Goal: Transaction & Acquisition: Purchase product/service

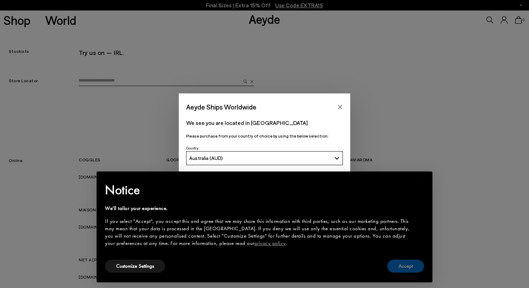
click at [403, 267] on button "Accept" at bounding box center [405, 265] width 37 height 13
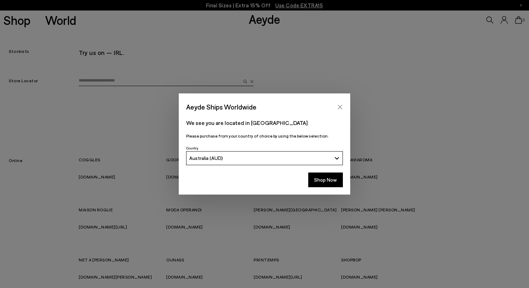
click at [342, 107] on icon "Close" at bounding box center [340, 107] width 6 height 6
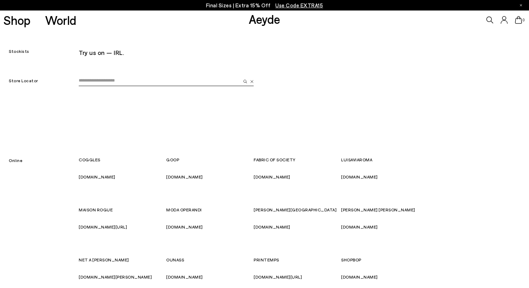
click at [260, 19] on link "Aeyde" at bounding box center [264, 19] width 31 height 15
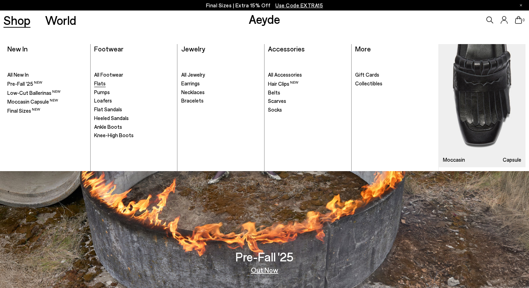
click at [105, 83] on span "Flats" at bounding box center [100, 83] width 12 height 6
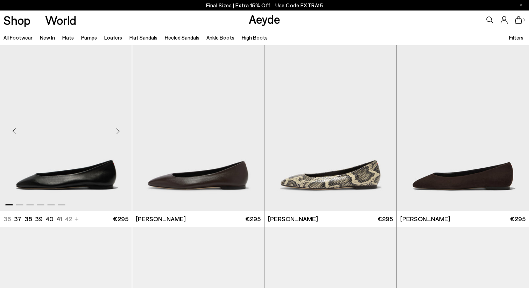
click at [115, 131] on div "Next slide" at bounding box center [117, 130] width 21 height 21
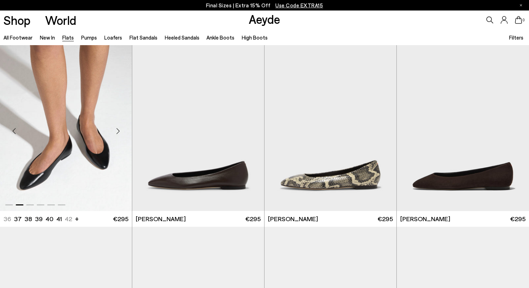
click at [118, 129] on div "Next slide" at bounding box center [117, 130] width 21 height 21
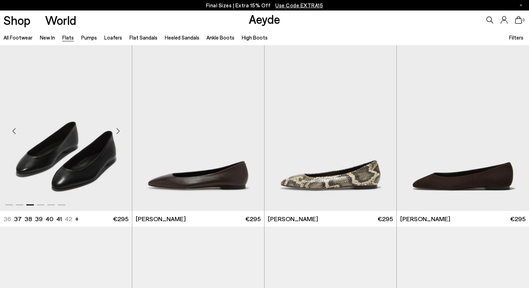
click at [118, 129] on div "Next slide" at bounding box center [117, 130] width 21 height 21
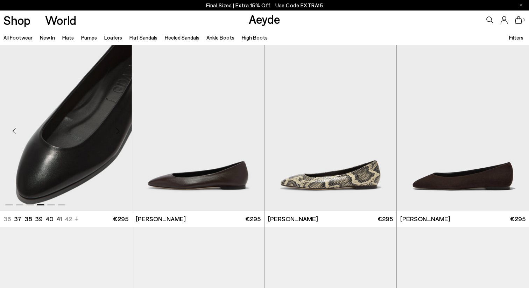
click at [118, 129] on div "Next slide" at bounding box center [117, 130] width 21 height 21
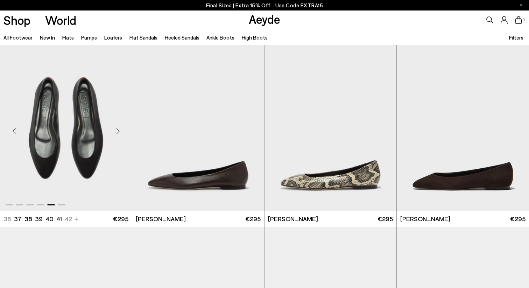
click at [118, 129] on div "Next slide" at bounding box center [117, 130] width 21 height 21
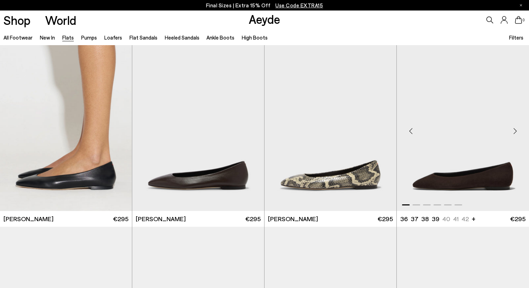
click at [524, 140] on div "Next slide" at bounding box center [514, 130] width 21 height 21
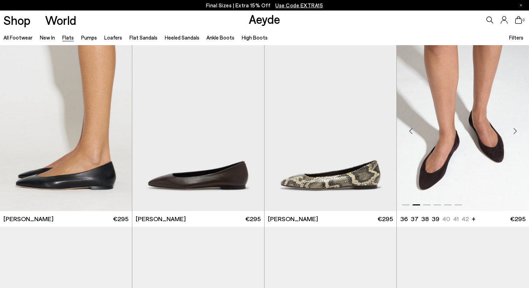
click at [518, 132] on div "Next slide" at bounding box center [514, 130] width 21 height 21
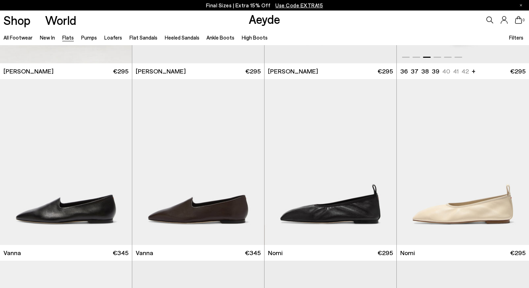
scroll to position [148, 0]
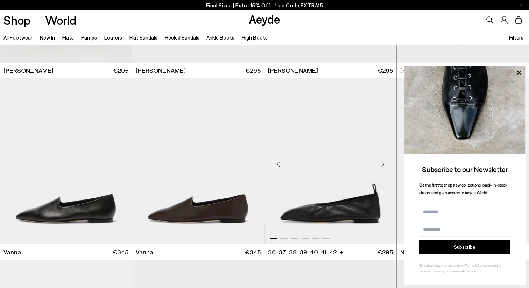
click at [382, 163] on div "Next slide" at bounding box center [382, 163] width 21 height 21
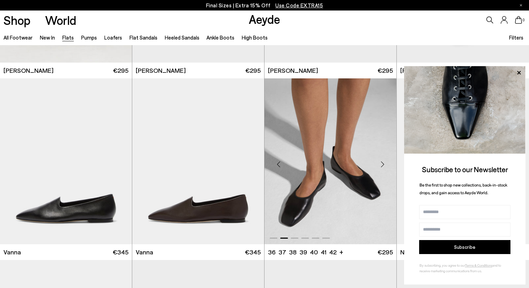
click at [382, 163] on div "Next slide" at bounding box center [382, 163] width 21 height 21
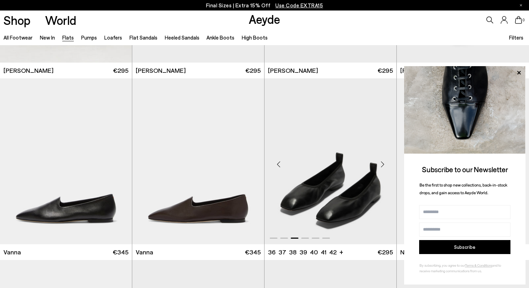
click at [382, 163] on div "Next slide" at bounding box center [382, 163] width 21 height 21
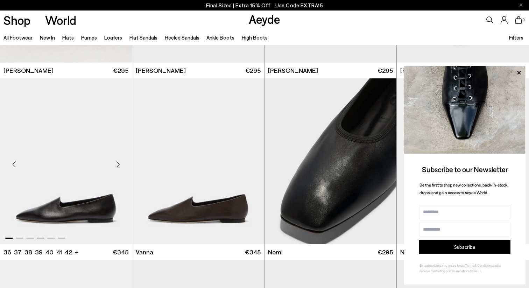
click at [118, 165] on div "Next slide" at bounding box center [117, 163] width 21 height 21
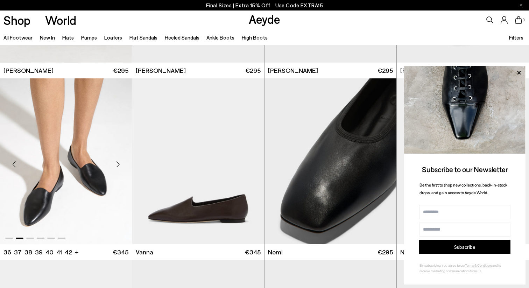
click at [118, 165] on div "Next slide" at bounding box center [117, 163] width 21 height 21
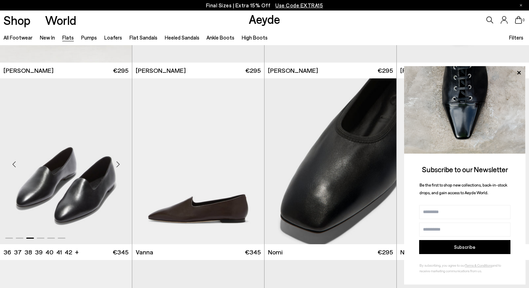
click at [118, 165] on div "Next slide" at bounding box center [117, 163] width 21 height 21
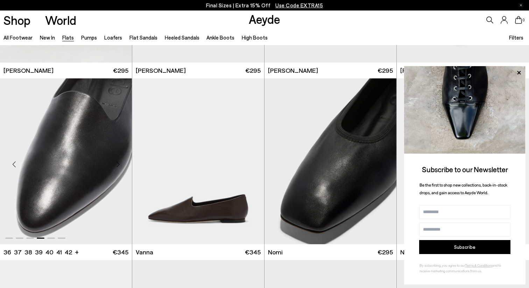
click at [118, 165] on div "Next slide" at bounding box center [117, 163] width 21 height 21
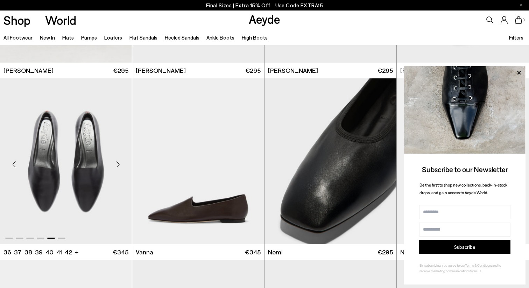
click at [118, 165] on div "Next slide" at bounding box center [117, 163] width 21 height 21
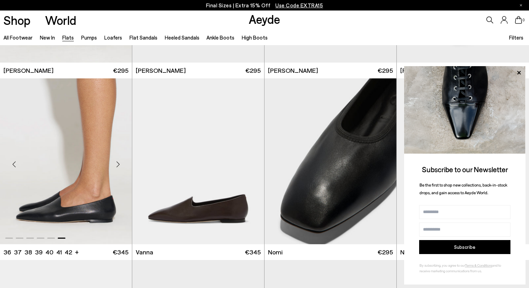
click at [118, 165] on div "Next slide" at bounding box center [117, 163] width 21 height 21
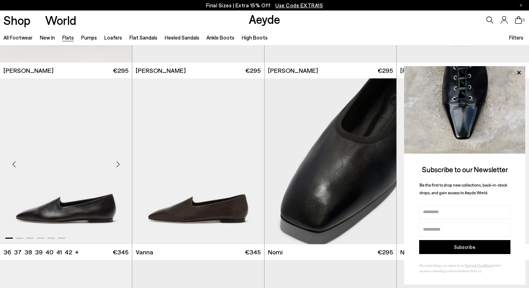
click at [118, 165] on div "Next slide" at bounding box center [117, 163] width 21 height 21
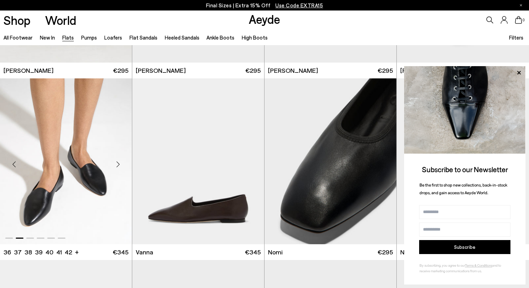
scroll to position [369, 0]
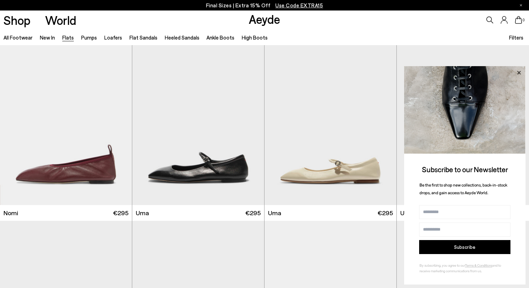
click at [516, 71] on icon at bounding box center [518, 72] width 9 height 9
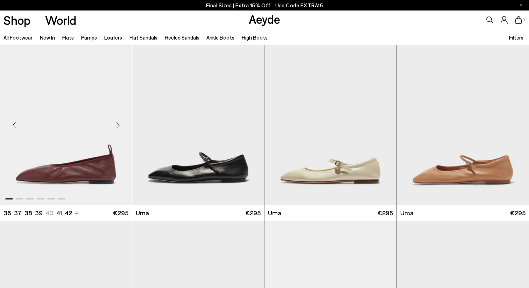
click at [115, 125] on div "Next slide" at bounding box center [117, 124] width 21 height 21
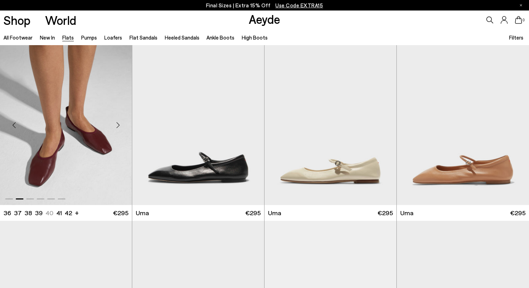
click at [115, 125] on div "Next slide" at bounding box center [117, 124] width 21 height 21
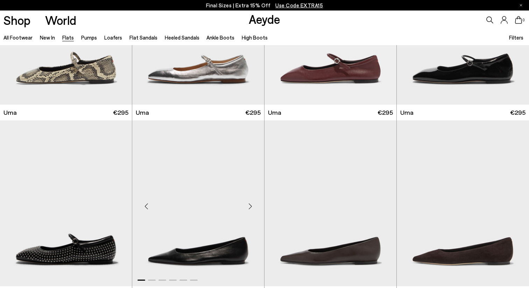
scroll to position [678, 0]
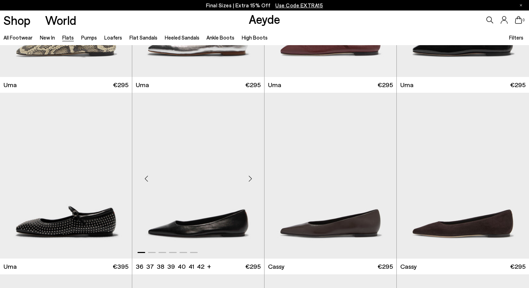
click at [251, 178] on div "Next slide" at bounding box center [249, 178] width 21 height 21
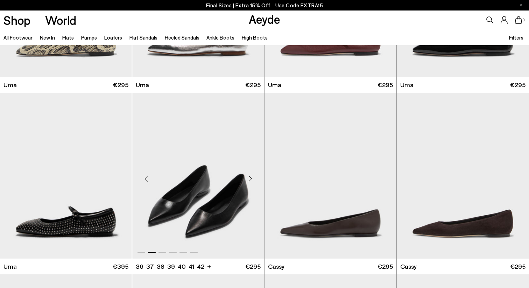
click at [252, 178] on div "Next slide" at bounding box center [249, 178] width 21 height 21
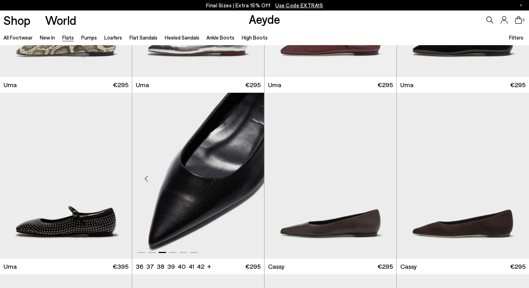
click at [252, 178] on div "Next slide" at bounding box center [249, 178] width 21 height 21
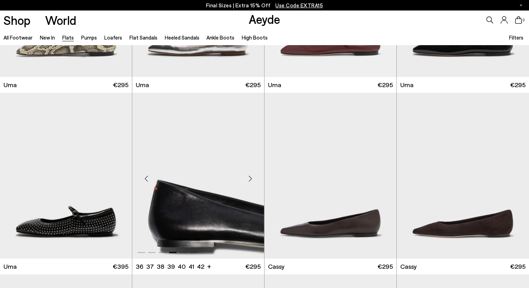
click at [252, 178] on div "Next slide" at bounding box center [249, 178] width 21 height 21
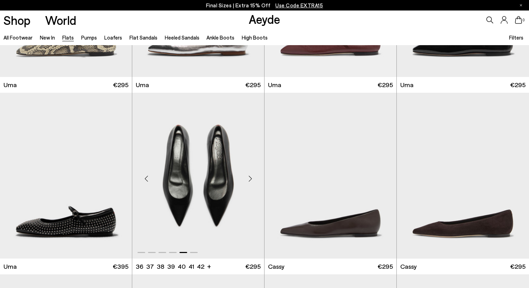
click at [252, 178] on div "Next slide" at bounding box center [249, 178] width 21 height 21
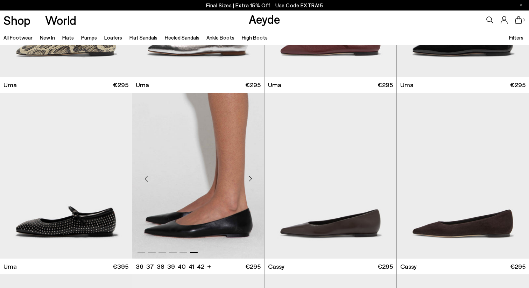
click at [252, 178] on div "Next slide" at bounding box center [249, 178] width 21 height 21
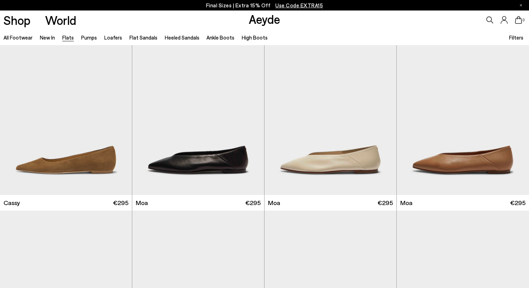
scroll to position [936, 0]
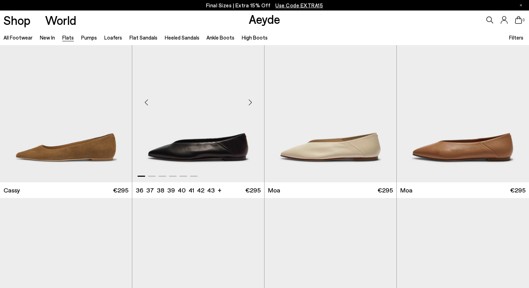
click at [248, 99] on div "Next slide" at bounding box center [249, 102] width 21 height 21
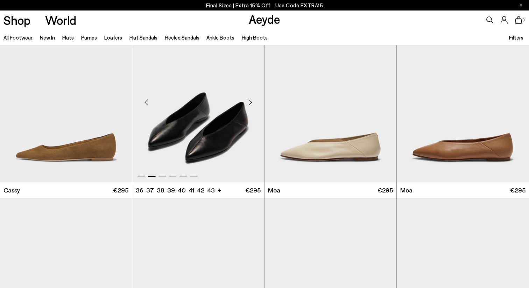
click at [248, 99] on div "Next slide" at bounding box center [249, 102] width 21 height 21
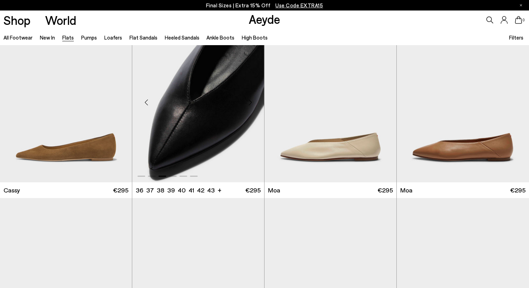
click at [248, 99] on div "Next slide" at bounding box center [249, 102] width 21 height 21
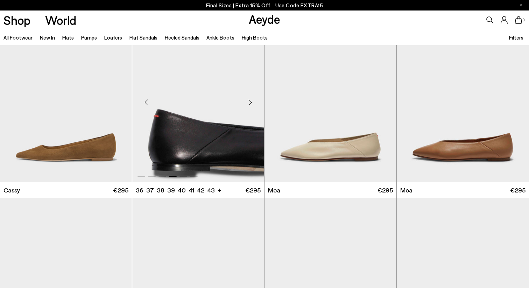
click at [248, 99] on div "Next slide" at bounding box center [249, 102] width 21 height 21
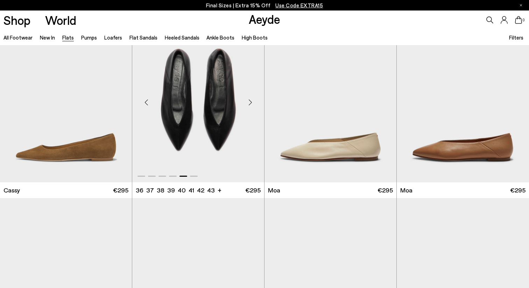
click at [248, 99] on div "Next slide" at bounding box center [249, 102] width 21 height 21
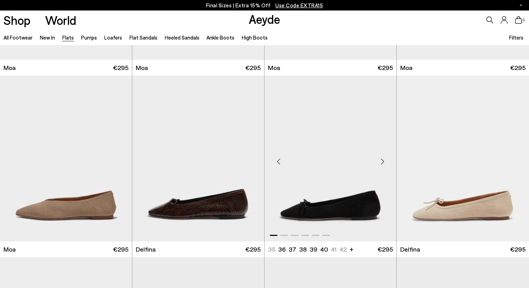
scroll to position [1257, 0]
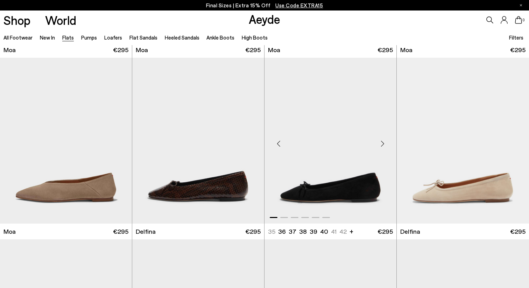
click at [380, 143] on div "Next slide" at bounding box center [382, 143] width 21 height 21
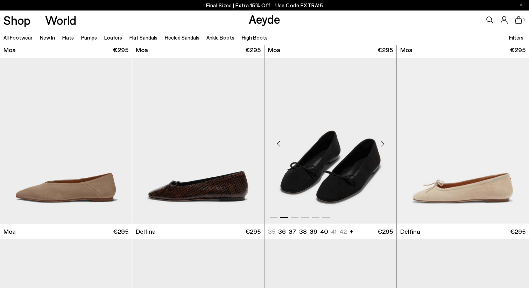
click at [380, 143] on div "Next slide" at bounding box center [382, 143] width 21 height 21
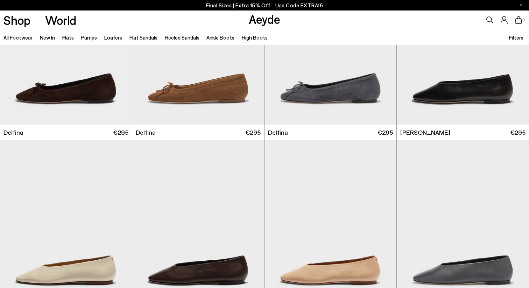
scroll to position [1525, 0]
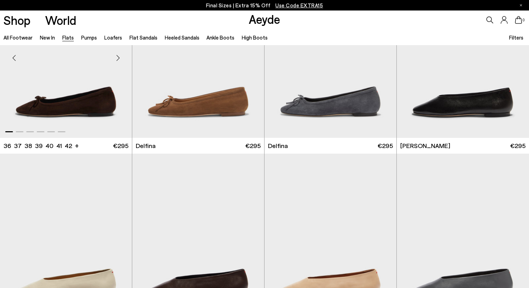
click at [116, 62] on div "Next slide" at bounding box center [117, 57] width 21 height 21
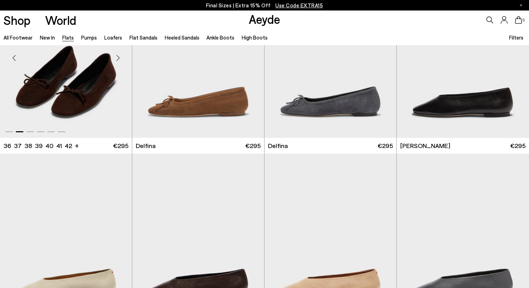
click at [116, 62] on div "Next slide" at bounding box center [117, 57] width 21 height 21
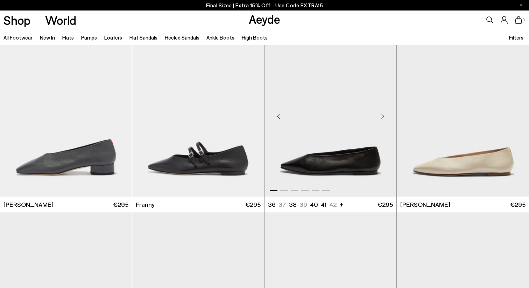
scroll to position [2004, 0]
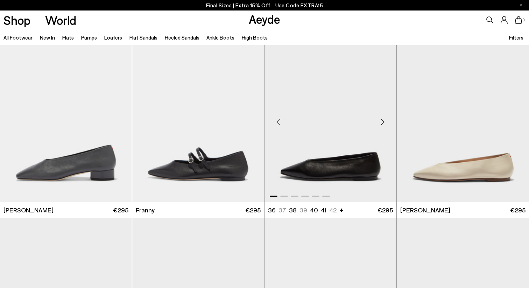
click at [383, 120] on div "Next slide" at bounding box center [382, 122] width 21 height 21
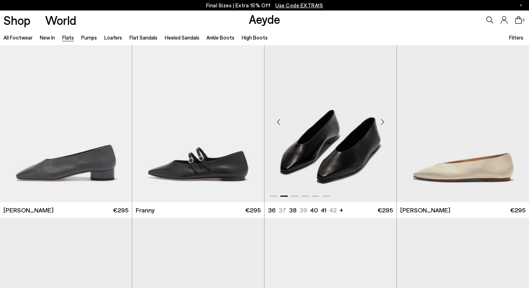
click at [383, 120] on div "Next slide" at bounding box center [382, 122] width 21 height 21
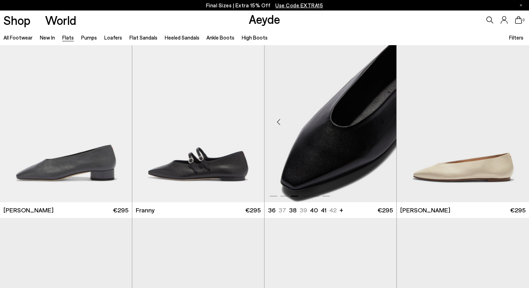
click at [383, 120] on div "Next slide" at bounding box center [382, 122] width 21 height 21
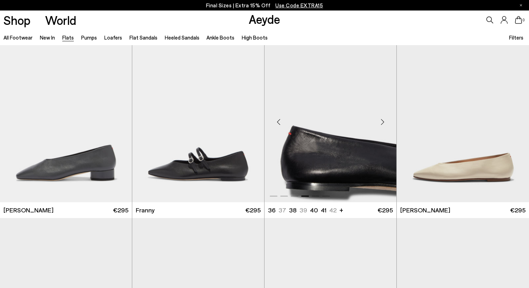
click at [383, 120] on div "Next slide" at bounding box center [382, 122] width 21 height 21
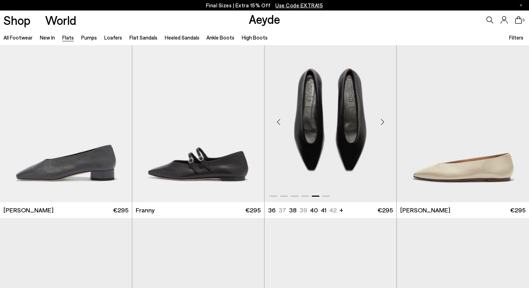
click at [383, 120] on div "Next slide" at bounding box center [382, 122] width 21 height 21
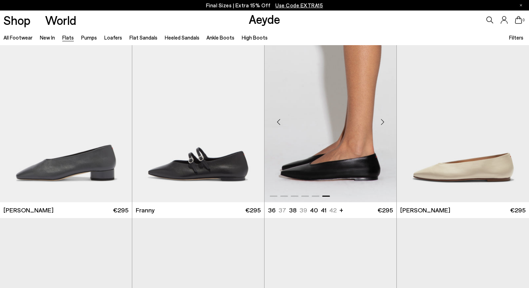
click at [384, 120] on div "Next slide" at bounding box center [382, 122] width 21 height 21
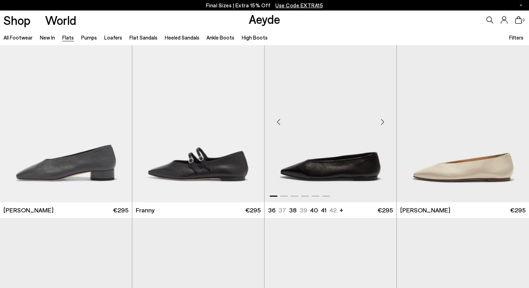
click at [384, 120] on div "Next slide" at bounding box center [382, 122] width 21 height 21
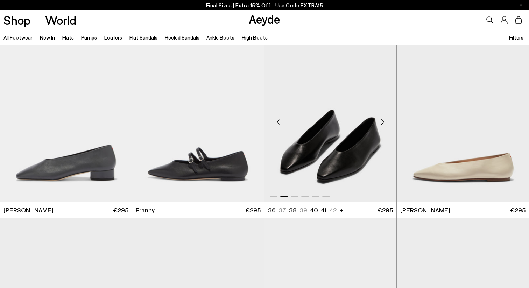
click at [384, 120] on div "Next slide" at bounding box center [382, 122] width 21 height 21
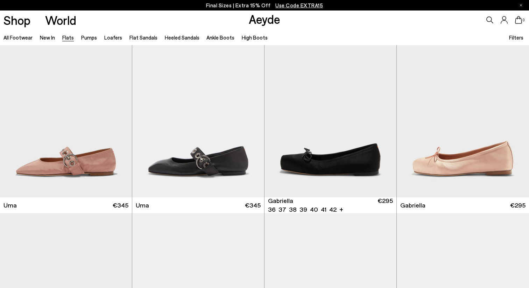
scroll to position [2915, 0]
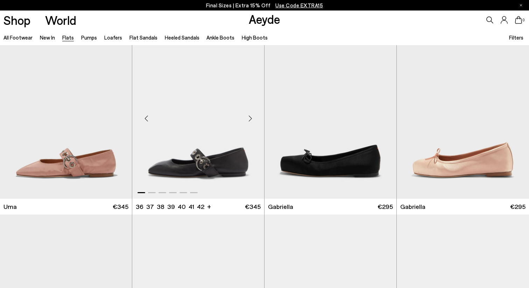
click at [249, 115] on div "Next slide" at bounding box center [249, 118] width 21 height 21
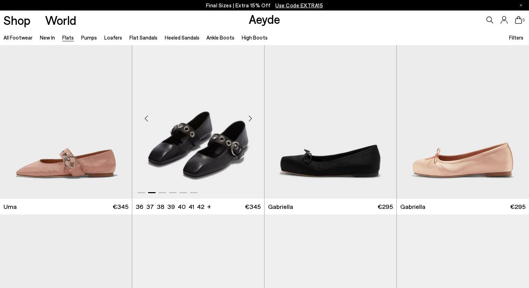
click at [249, 115] on div "Next slide" at bounding box center [249, 118] width 21 height 21
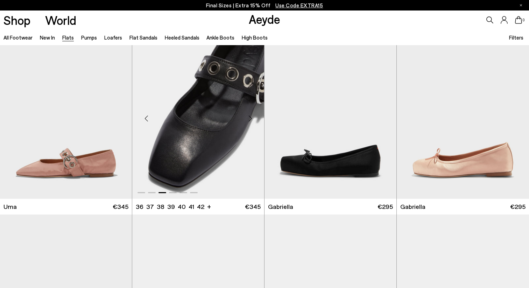
click at [249, 115] on div "Next slide" at bounding box center [249, 118] width 21 height 21
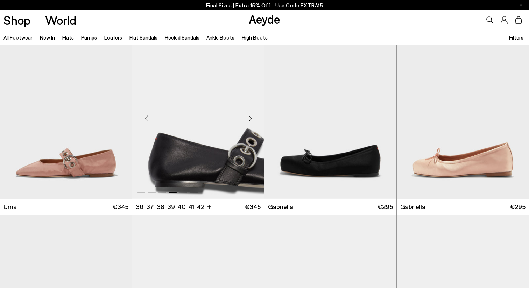
click at [249, 115] on div "Next slide" at bounding box center [249, 118] width 21 height 21
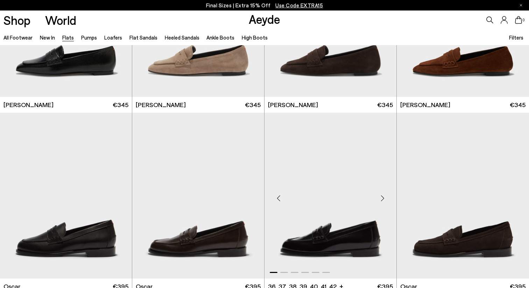
scroll to position [3577, 0]
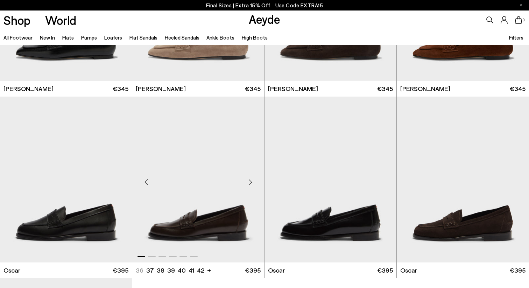
click at [250, 180] on div "Next slide" at bounding box center [249, 182] width 21 height 21
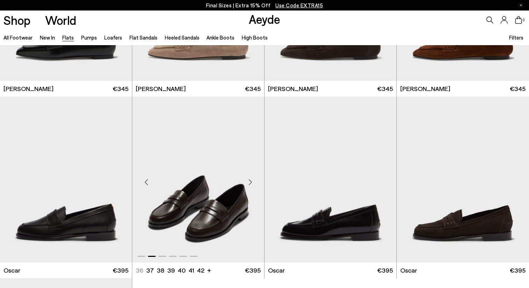
click at [250, 180] on div "Next slide" at bounding box center [249, 182] width 21 height 21
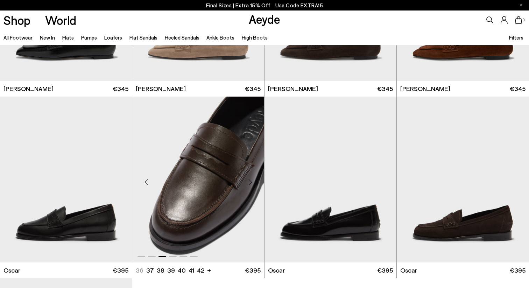
click at [250, 180] on div "Next slide" at bounding box center [249, 182] width 21 height 21
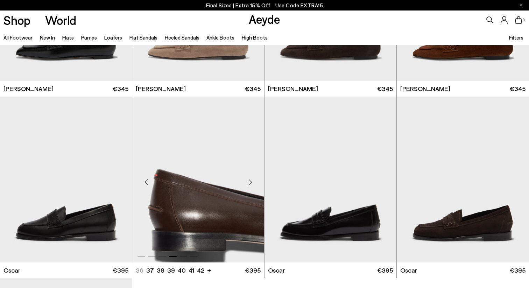
click at [250, 180] on div "Next slide" at bounding box center [249, 182] width 21 height 21
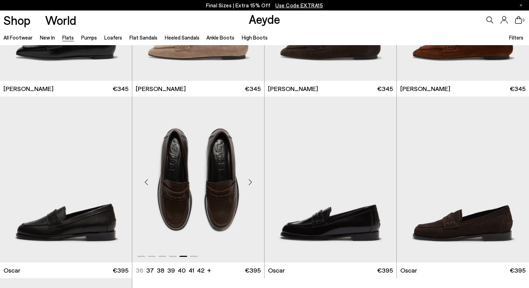
click at [250, 180] on div "Next slide" at bounding box center [249, 182] width 21 height 21
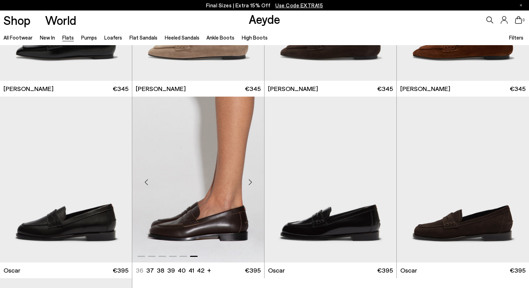
click at [249, 180] on div "Next slide" at bounding box center [249, 182] width 21 height 21
